Goal: Navigation & Orientation: Find specific page/section

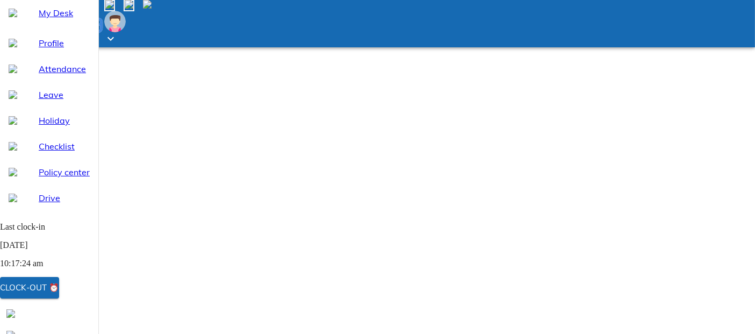
click at [55, 288] on div "Clock-out ⏰" at bounding box center [29, 288] width 59 height 14
click at [59, 289] on div "Clock-out ⏰" at bounding box center [29, 288] width 59 height 14
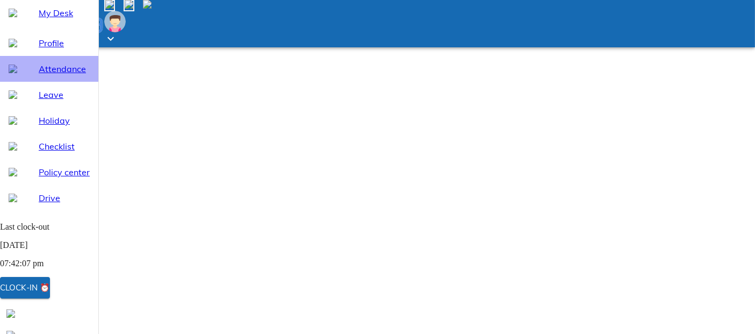
click at [62, 75] on span "Attendance" at bounding box center [64, 68] width 51 height 13
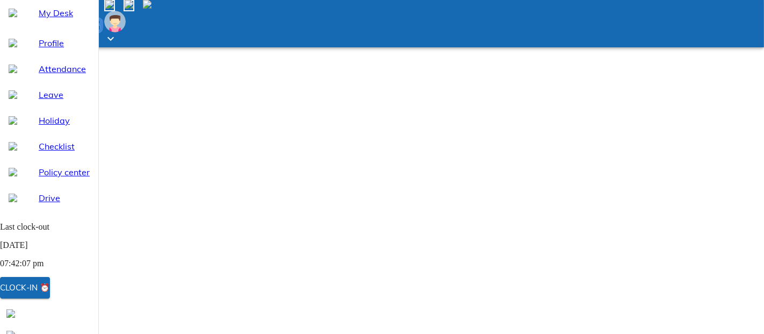
select select "9"
click at [56, 19] on span "My Desk" at bounding box center [64, 12] width 51 height 13
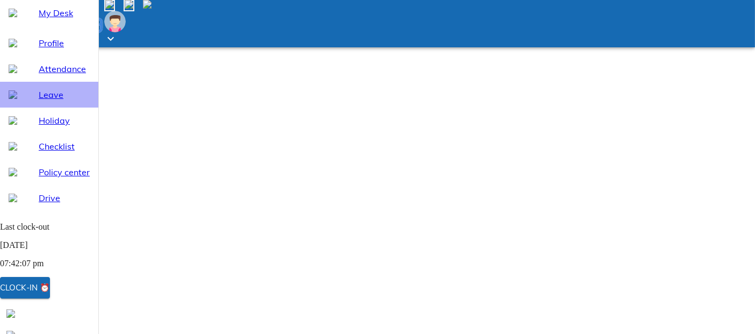
click at [47, 101] on span "Leave" at bounding box center [64, 94] width 51 height 13
select select "9"
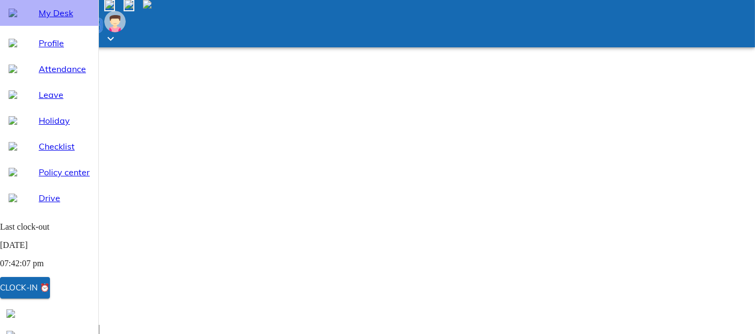
click at [51, 19] on span "My Desk" at bounding box center [64, 12] width 51 height 13
